Goal: Transaction & Acquisition: Purchase product/service

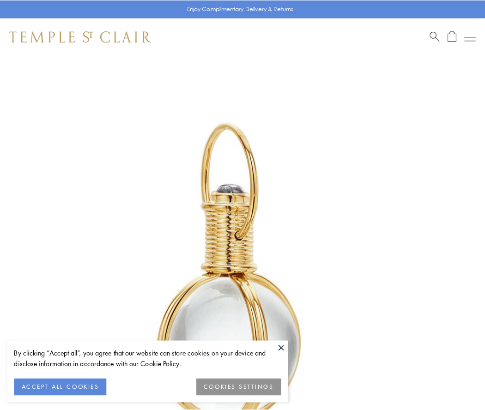
scroll to position [241, 0]
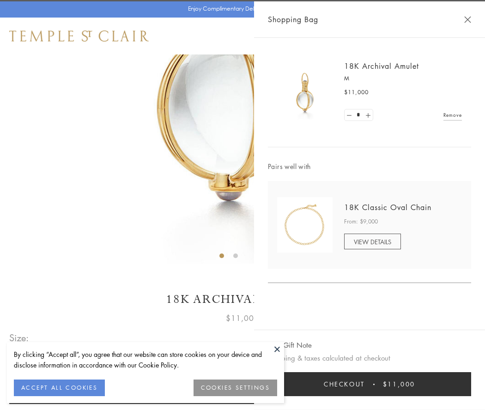
click at [369, 384] on button "Checkout $11,000" at bounding box center [369, 384] width 203 height 24
